Goal: Information Seeking & Learning: Learn about a topic

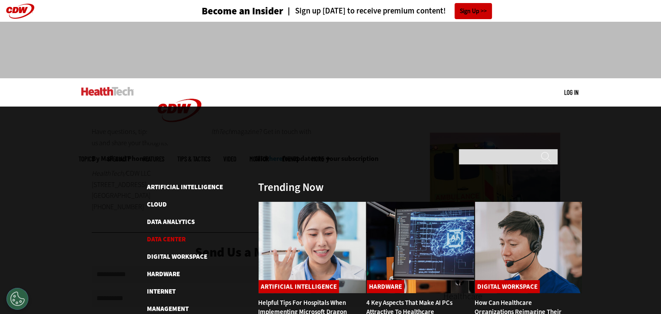
click at [173, 235] on link "Data Center" at bounding box center [166, 239] width 39 height 9
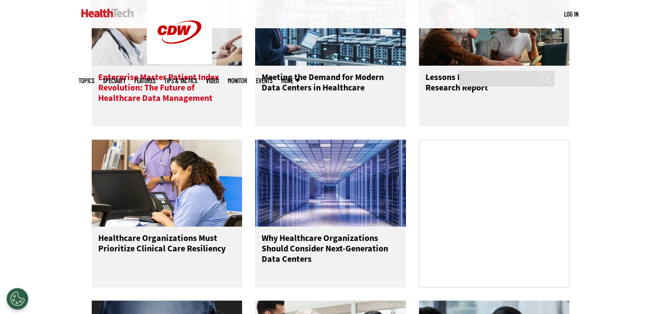
click at [155, 99] on h3 "Enterprise Master Patient Index Revolution: The Future of Healthcare Data Manag…" at bounding box center [167, 89] width 138 height 35
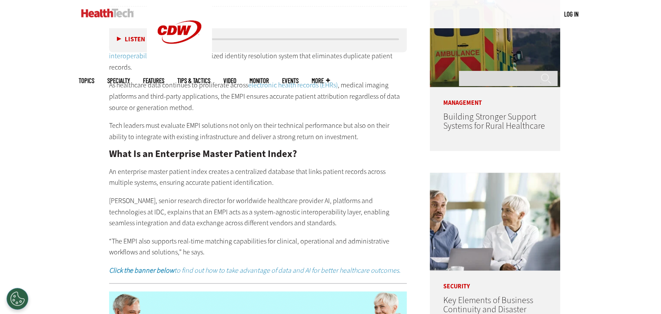
click at [266, 85] on link "electronic health records (EHRs)" at bounding box center [292, 84] width 89 height 9
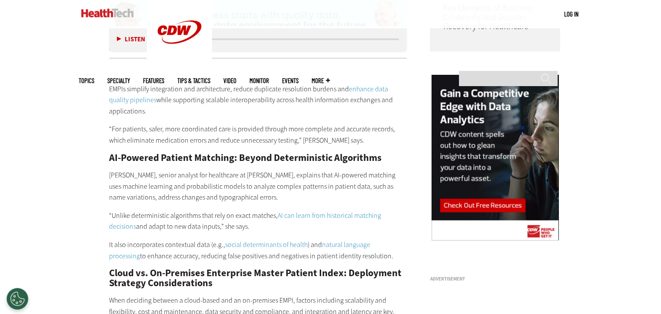
scroll to position [823, 0]
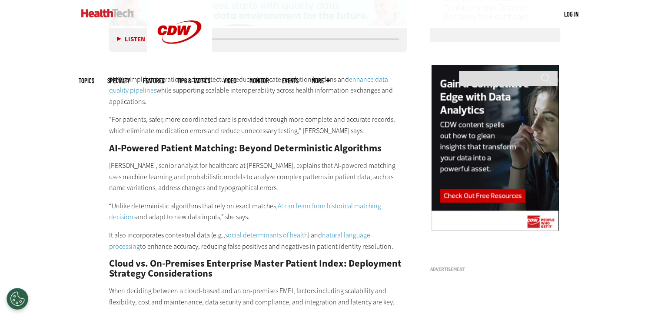
click at [312, 201] on link "AI can learn from historical matching decisions" at bounding box center [245, 211] width 272 height 20
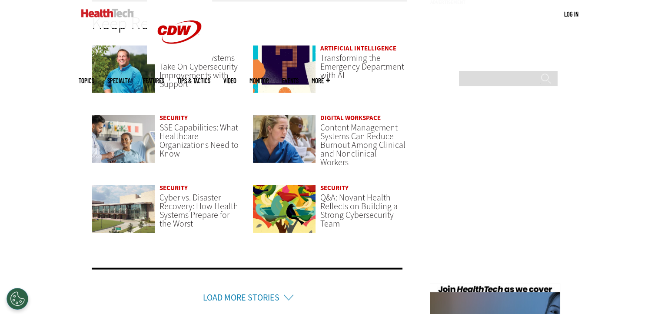
scroll to position [1868, 0]
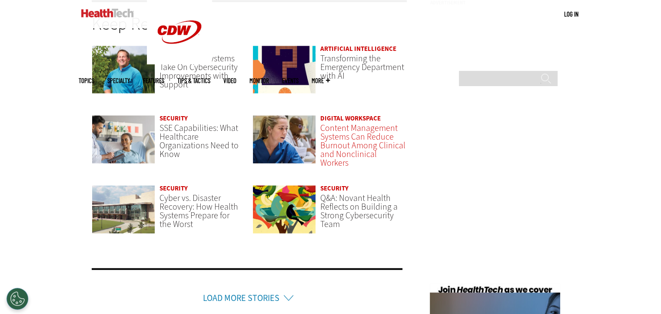
click at [367, 124] on span "Content Management Systems Can Reduce Burnout Among Clinical and Nonclinical Wo…" at bounding box center [362, 145] width 85 height 46
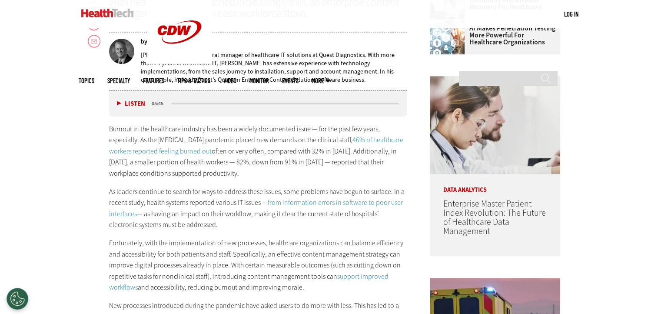
scroll to position [432, 0]
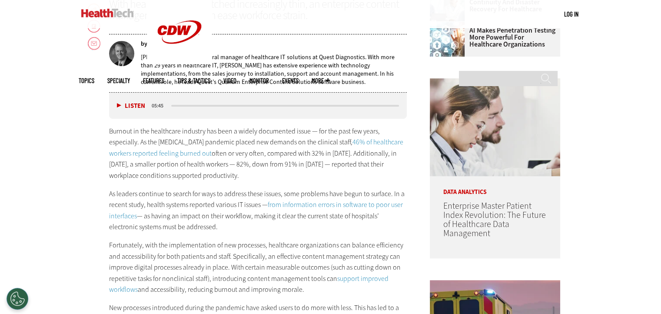
click at [317, 206] on link "from information errors in software to poor user interfaces" at bounding box center [256, 210] width 294 height 20
click at [363, 140] on link "46% of healthcare workers reported feeling burned out" at bounding box center [256, 147] width 294 height 20
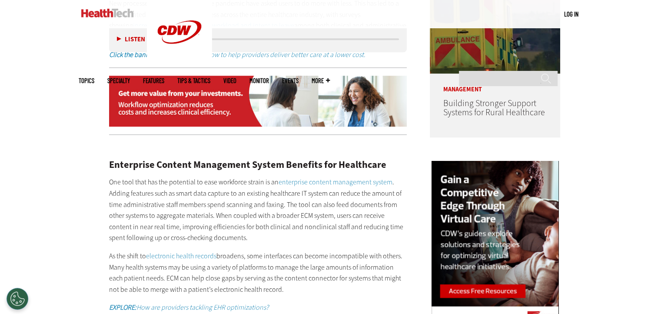
click at [334, 182] on link "enterprise content management system" at bounding box center [335, 181] width 114 height 9
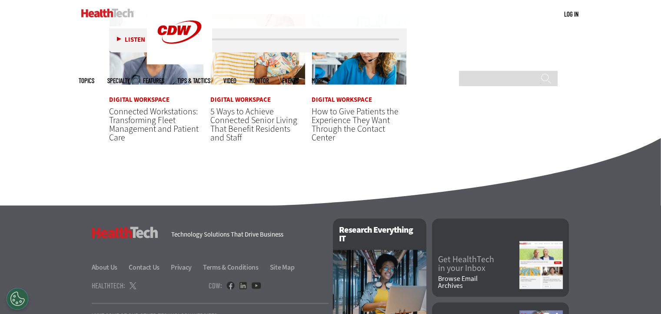
scroll to position [1692, 0]
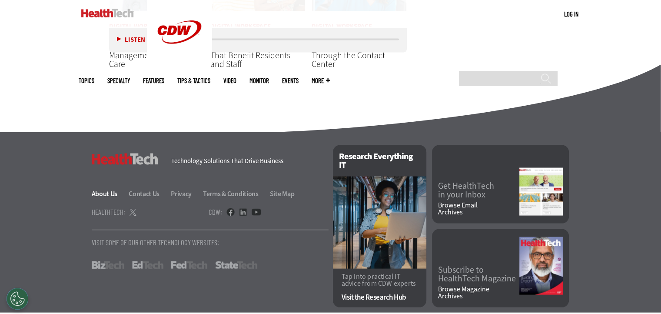
click at [102, 198] on link "About Us" at bounding box center [110, 193] width 36 height 9
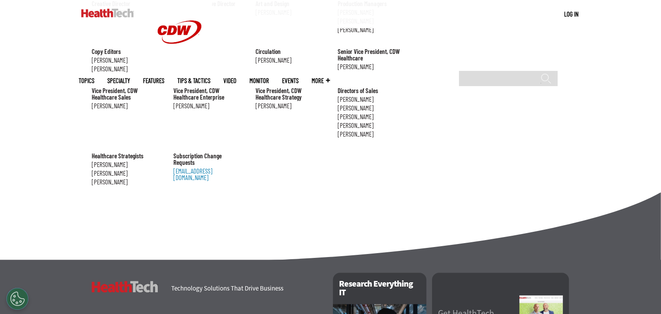
scroll to position [882, 0]
